Goal: Check status: Check status

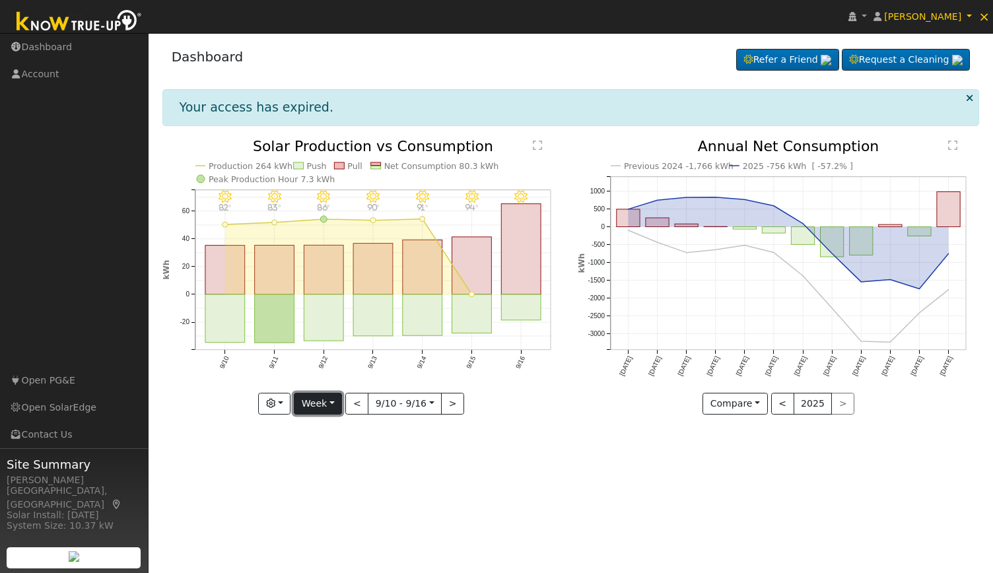
click at [322, 403] on button "Week" at bounding box center [318, 404] width 48 height 22
click at [325, 481] on link "Year" at bounding box center [340, 486] width 92 height 18
type input "[DATE]"
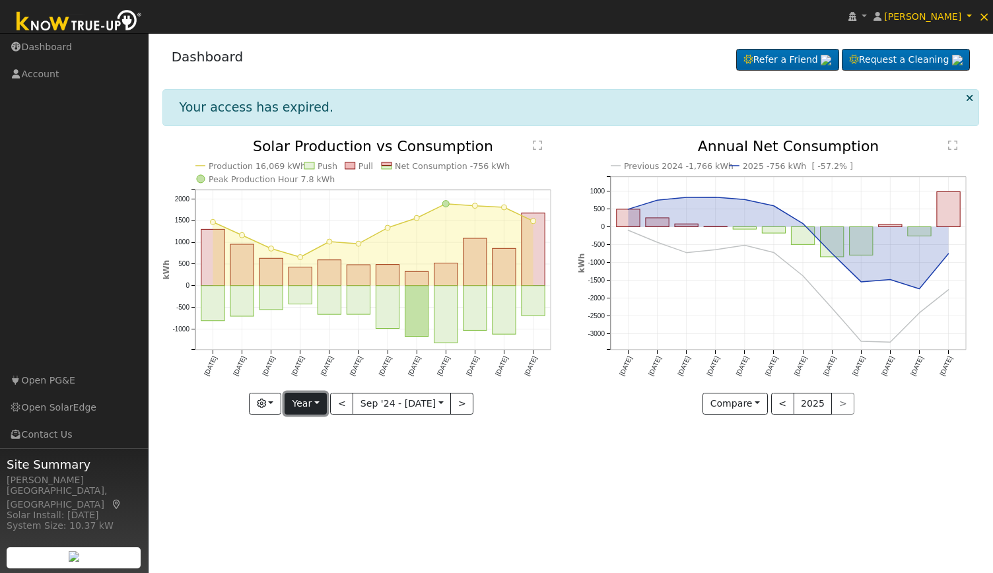
click at [319, 406] on button "Year" at bounding box center [306, 404] width 42 height 22
click at [272, 405] on button "button" at bounding box center [265, 404] width 32 height 22
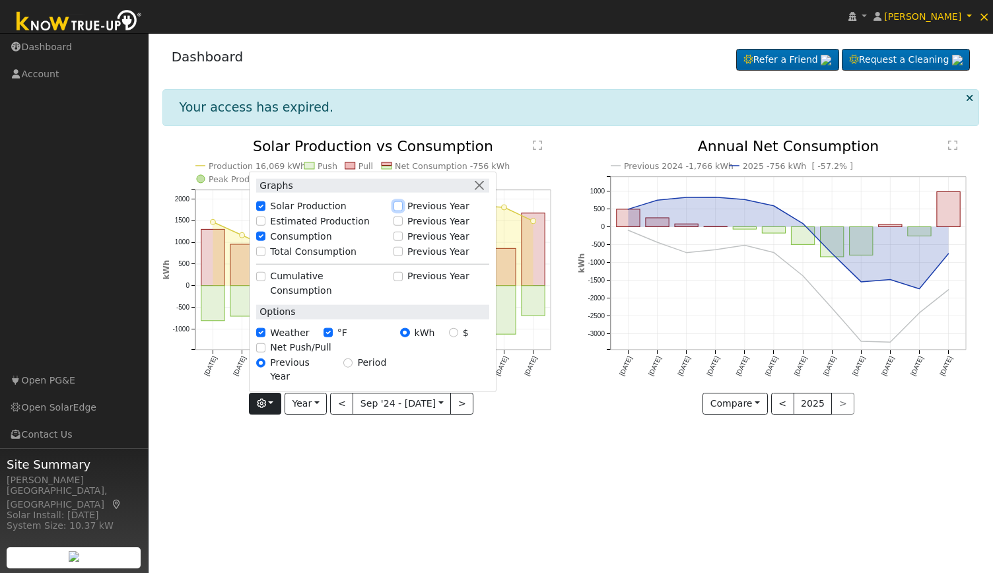
click at [403, 211] on input "Previous Year" at bounding box center [398, 205] width 9 height 9
checkbox input "true"
click at [625, 485] on div "User Profile First name Last name Email Email Notifications No Emails No Emails…" at bounding box center [571, 303] width 845 height 540
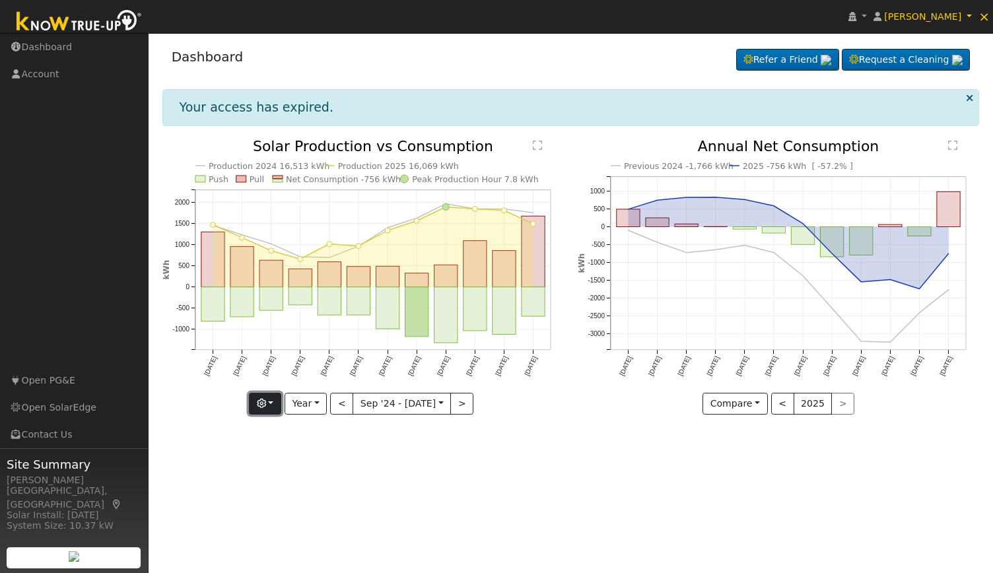
click at [262, 403] on icon "button" at bounding box center [261, 403] width 9 height 9
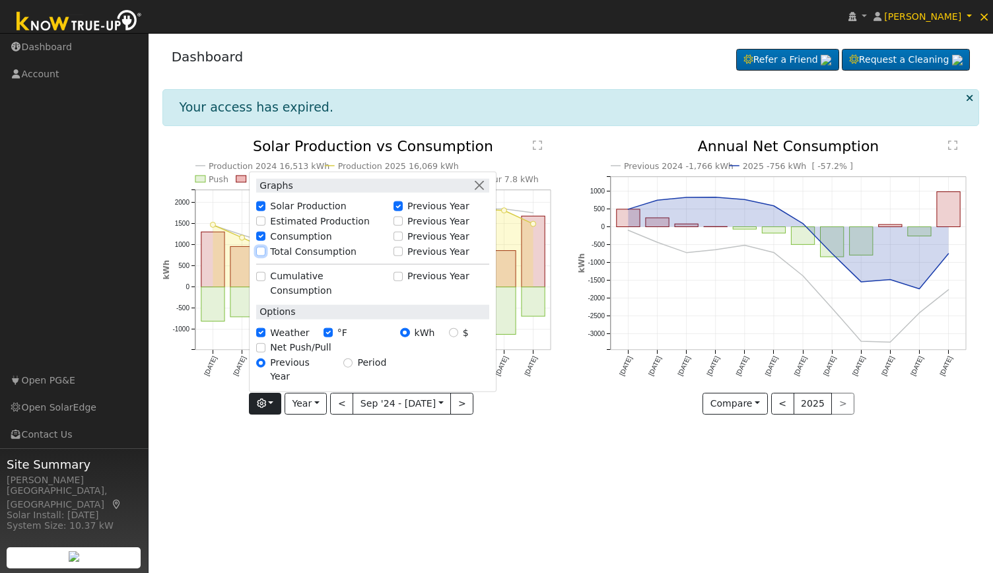
click at [265, 256] on input "Total Consumption" at bounding box center [260, 251] width 9 height 9
checkbox input "true"
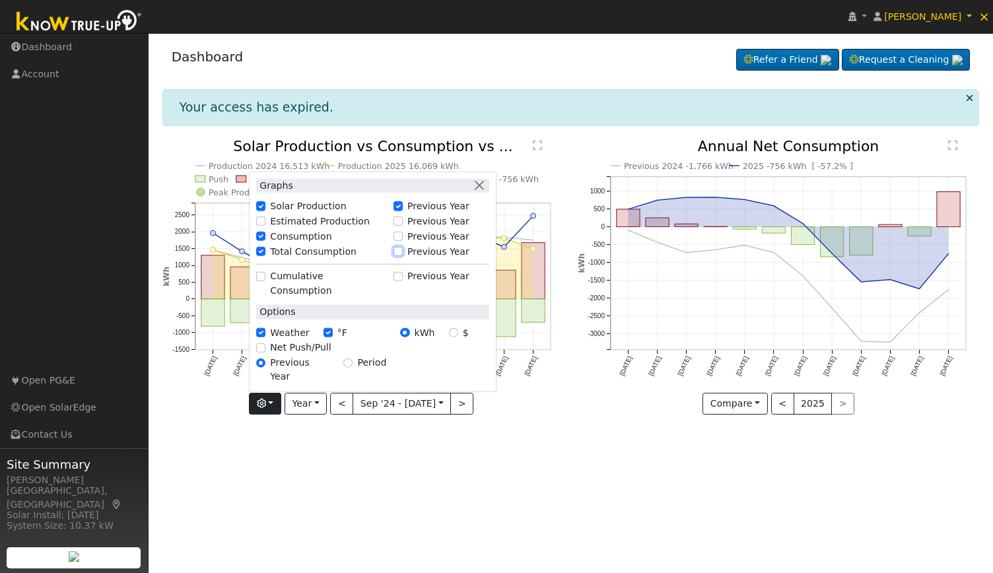
click at [402, 256] on input "Previous Year" at bounding box center [398, 251] width 9 height 9
checkbox input "true"
checkbox input "false"
click at [565, 462] on div "User Profile First name Last name Email Email Notifications No Emails No Emails…" at bounding box center [571, 303] width 845 height 540
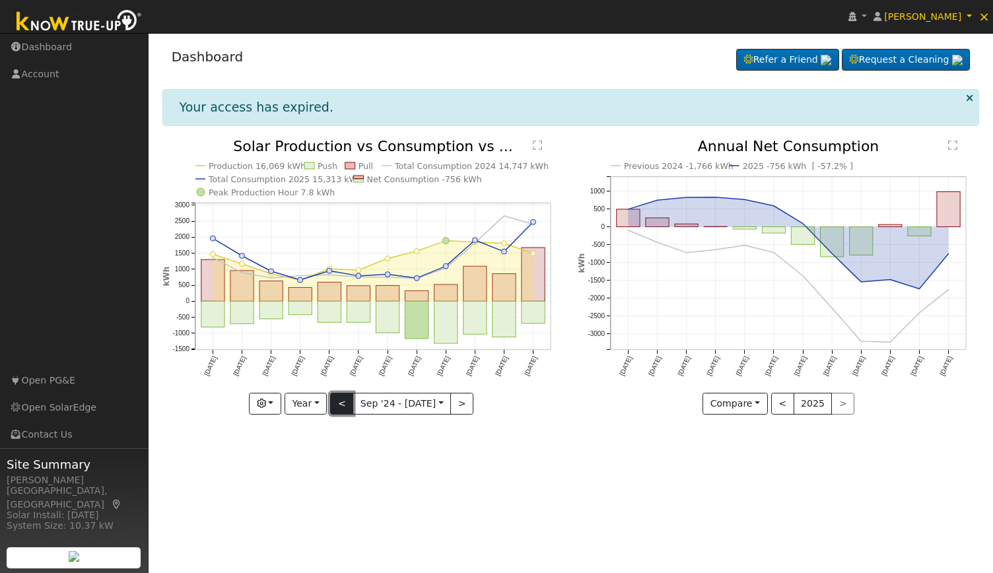
click at [340, 399] on button "<" at bounding box center [341, 404] width 23 height 22
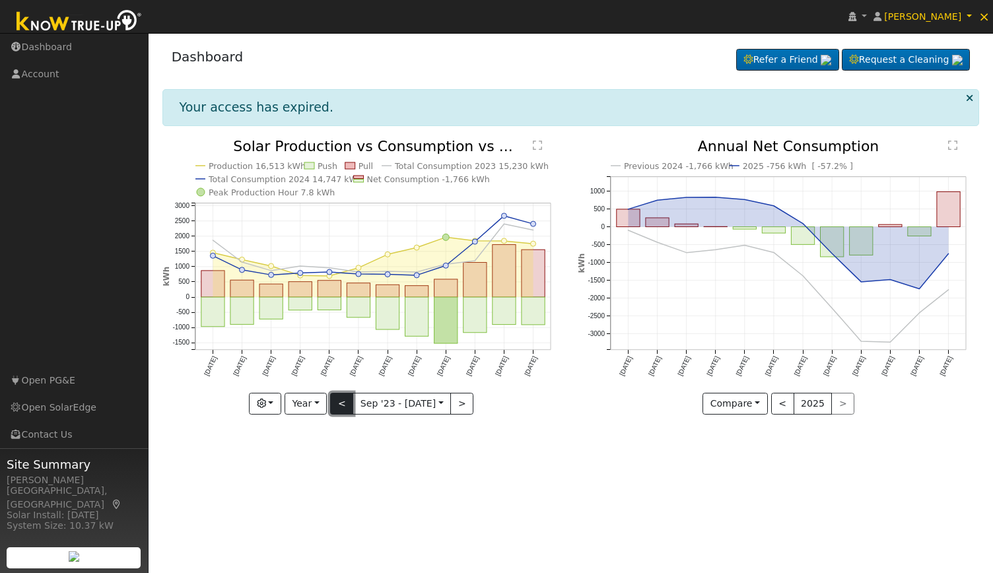
click at [340, 399] on button "<" at bounding box center [341, 404] width 23 height 22
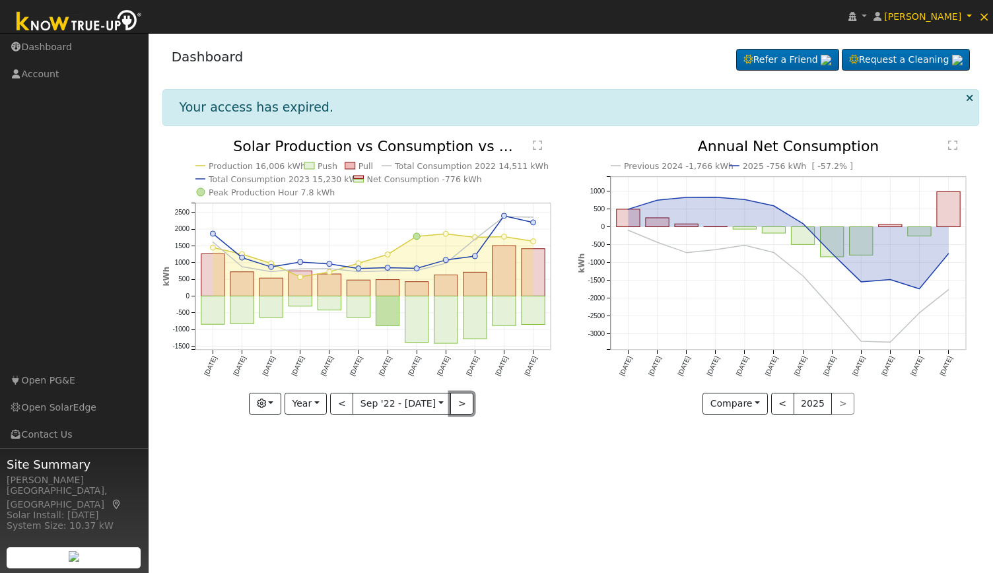
click at [458, 404] on button ">" at bounding box center [461, 404] width 23 height 22
type input "[DATE]"
click at [0, 0] on div at bounding box center [0, 0] width 0 height 0
